Goal: Information Seeking & Learning: Learn about a topic

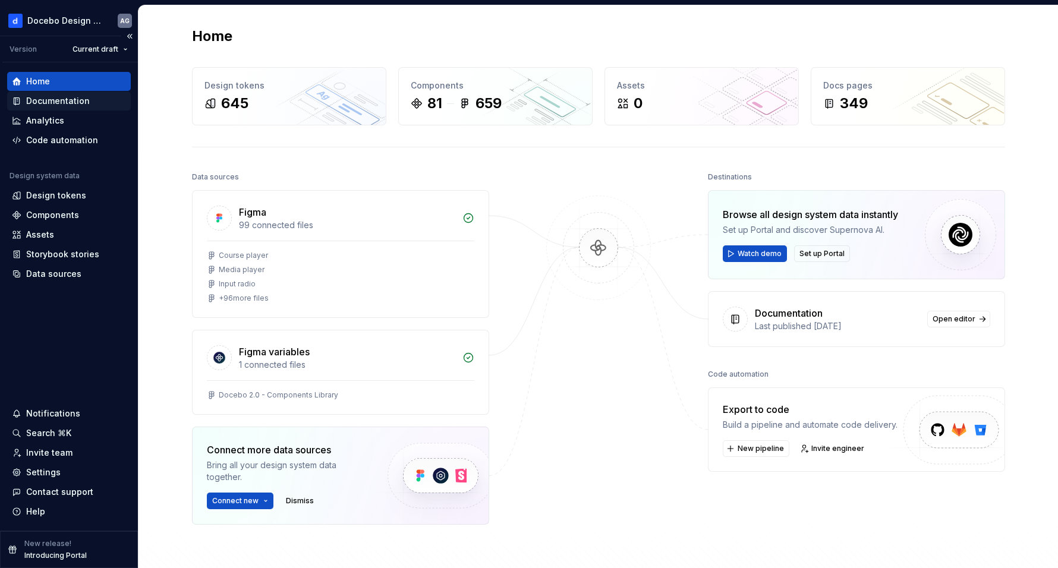
click at [81, 100] on div "Documentation" at bounding box center [58, 101] width 64 height 12
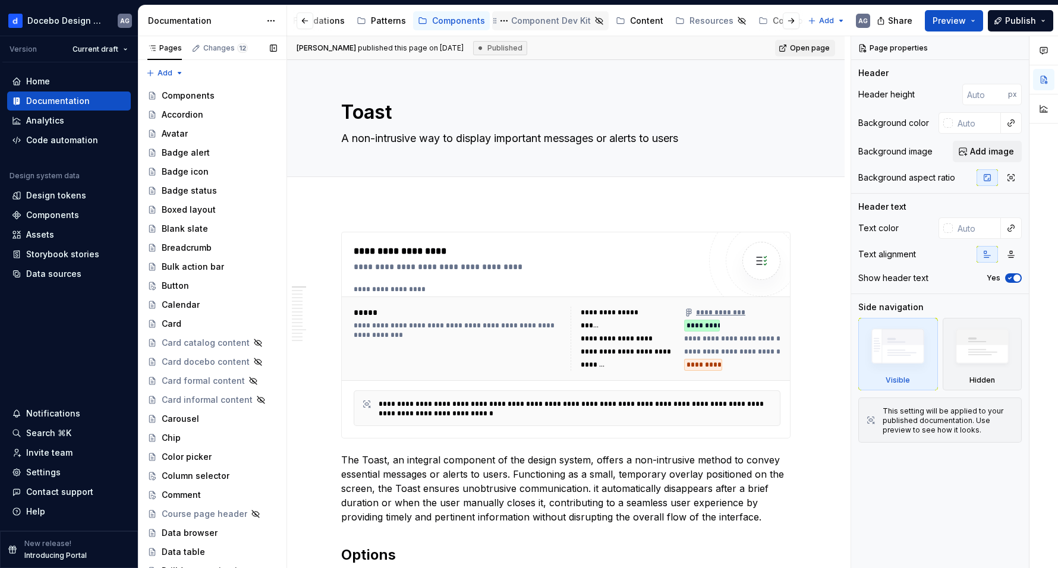
scroll to position [0, 187]
click at [756, 23] on div "Contribution" at bounding box center [781, 21] width 52 height 12
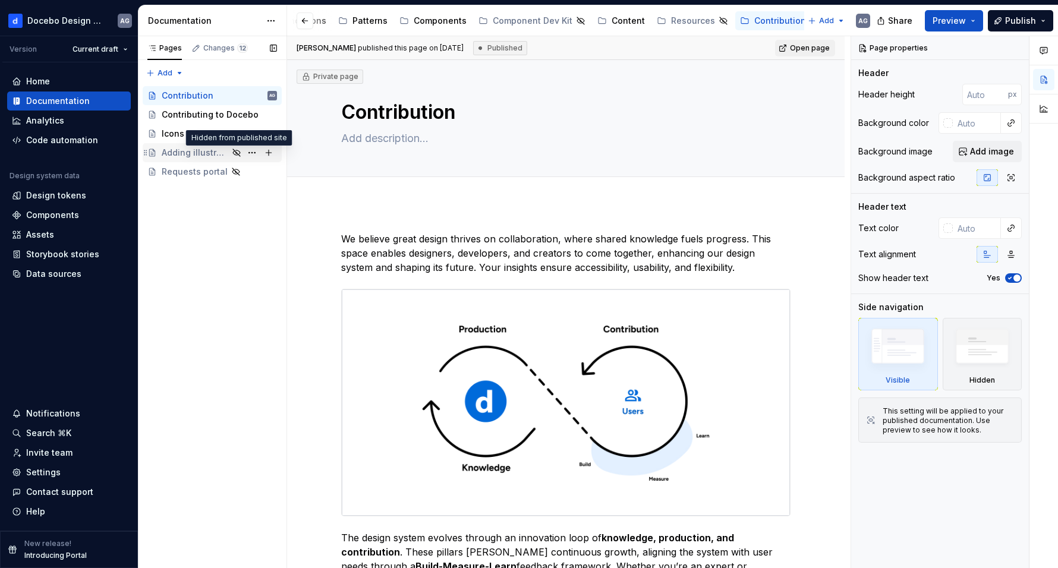
click at [238, 153] on icon "Page tree" at bounding box center [237, 153] width 10 height 10
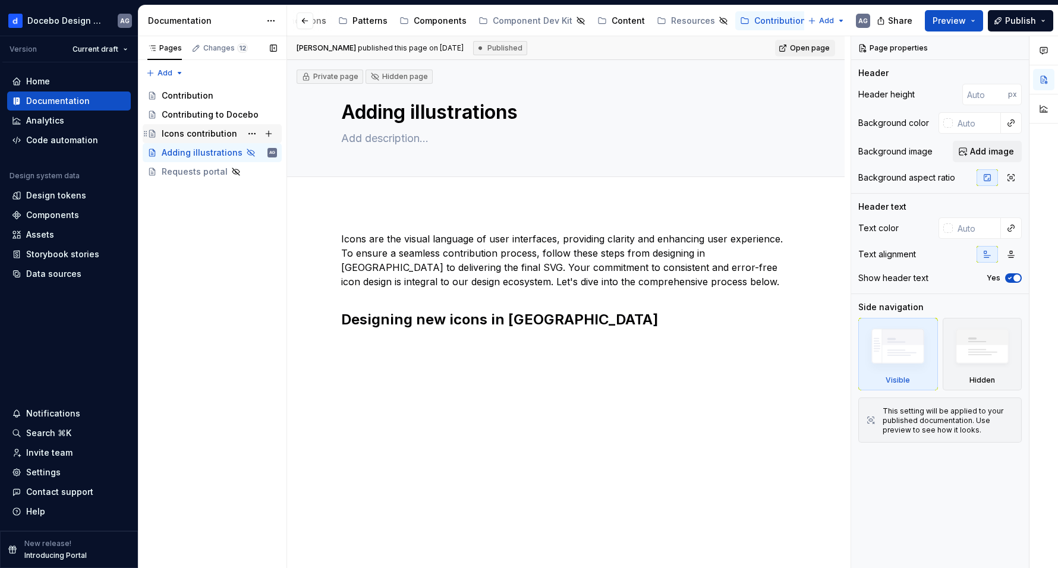
click at [190, 132] on div "Icons contribution" at bounding box center [200, 134] width 76 height 12
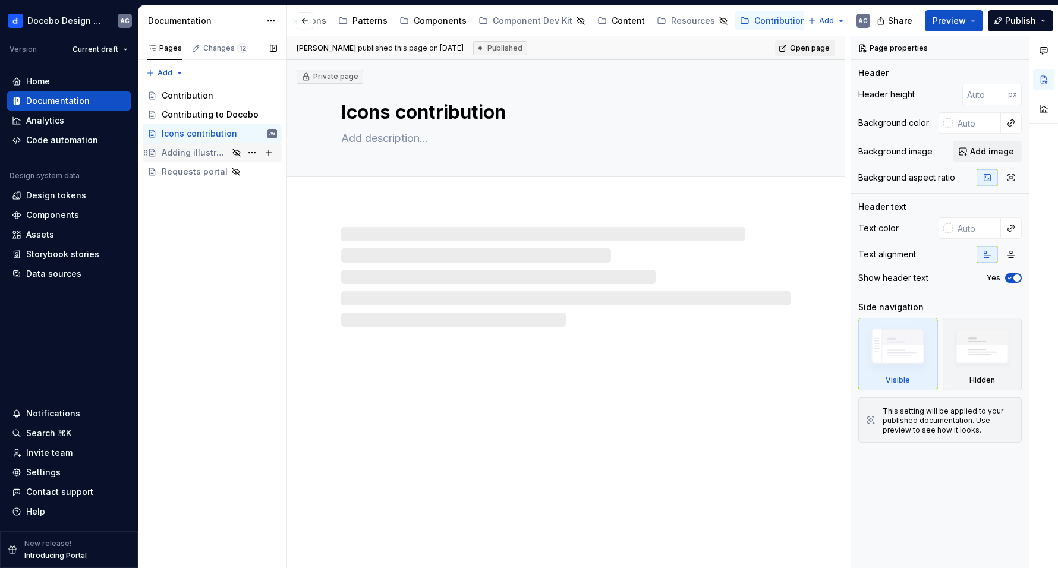
click at [188, 154] on div "Adding iIlustrations" at bounding box center [195, 153] width 67 height 12
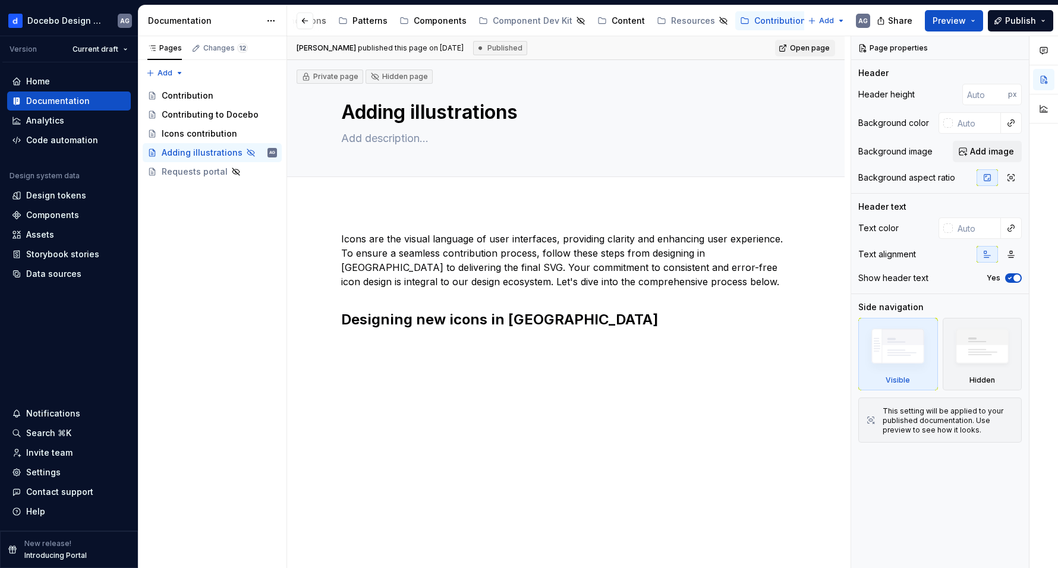
type textarea "*"
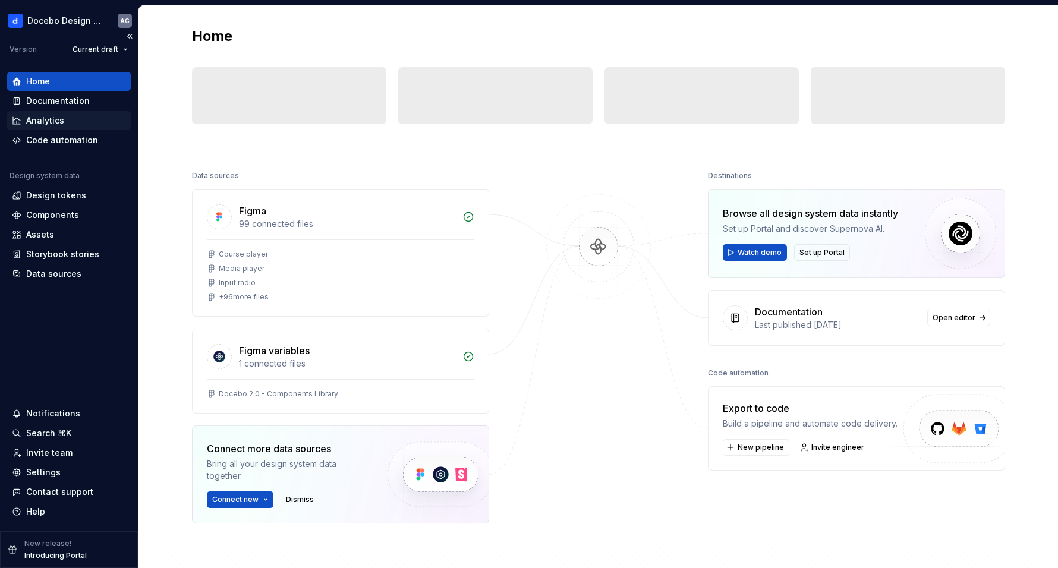
click at [87, 120] on div "Analytics" at bounding box center [69, 121] width 114 height 12
